Goal: Book appointment/travel/reservation

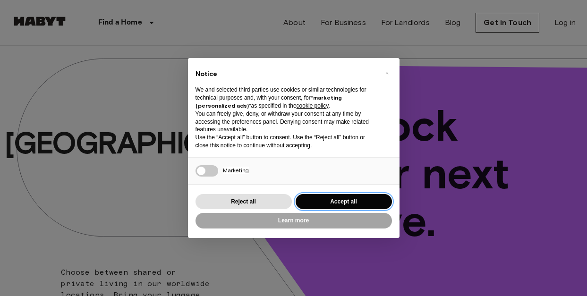
click at [354, 205] on button "Accept all" at bounding box center [344, 202] width 96 height 16
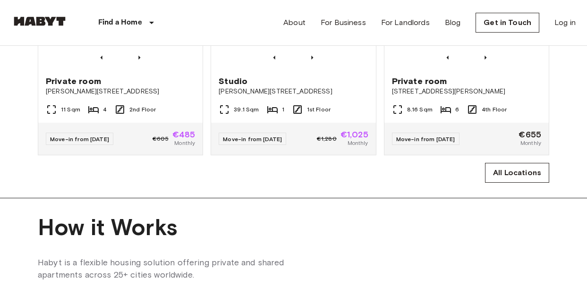
scroll to position [635, 0]
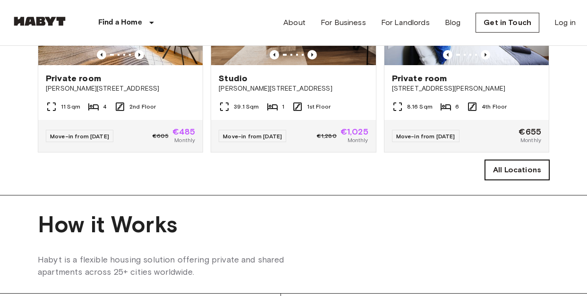
click at [495, 180] on link "All Locations" at bounding box center [517, 170] width 64 height 20
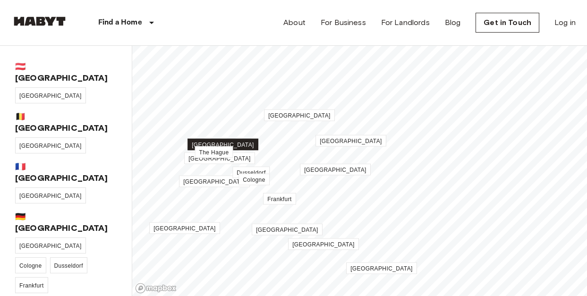
click at [236, 143] on span "[GEOGRAPHIC_DATA]" at bounding box center [223, 145] width 62 height 7
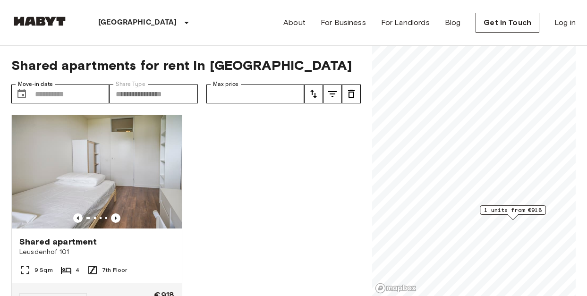
scroll to position [38, 0]
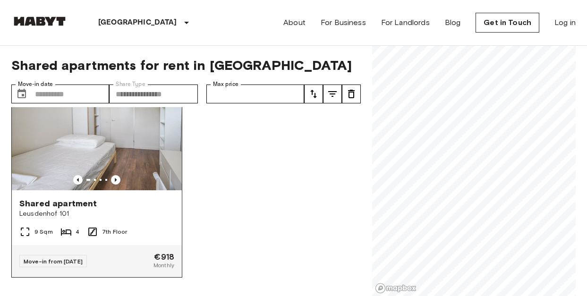
click at [125, 166] on img at bounding box center [97, 133] width 170 height 113
